Goal: Task Accomplishment & Management: Manage account settings

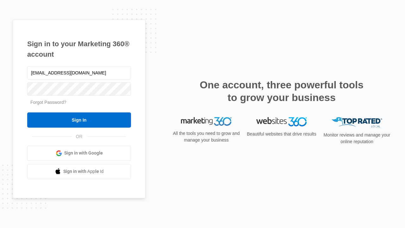
type input "[EMAIL_ADDRESS][DOMAIN_NAME]"
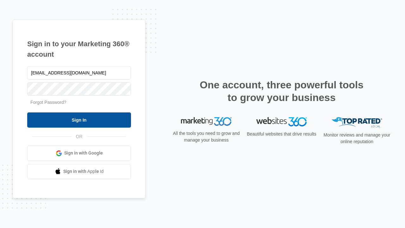
click at [79, 120] on input "Sign In" at bounding box center [79, 119] width 104 height 15
